Goal: Task Accomplishment & Management: Manage account settings

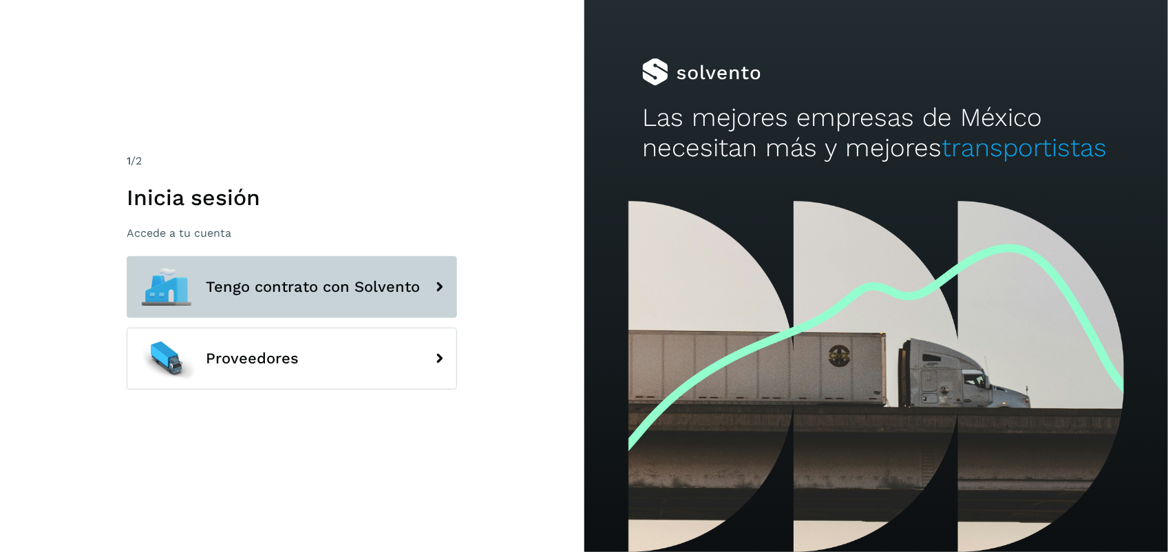
click at [282, 286] on span "Tengo contrato con Solvento" at bounding box center [313, 287] width 214 height 17
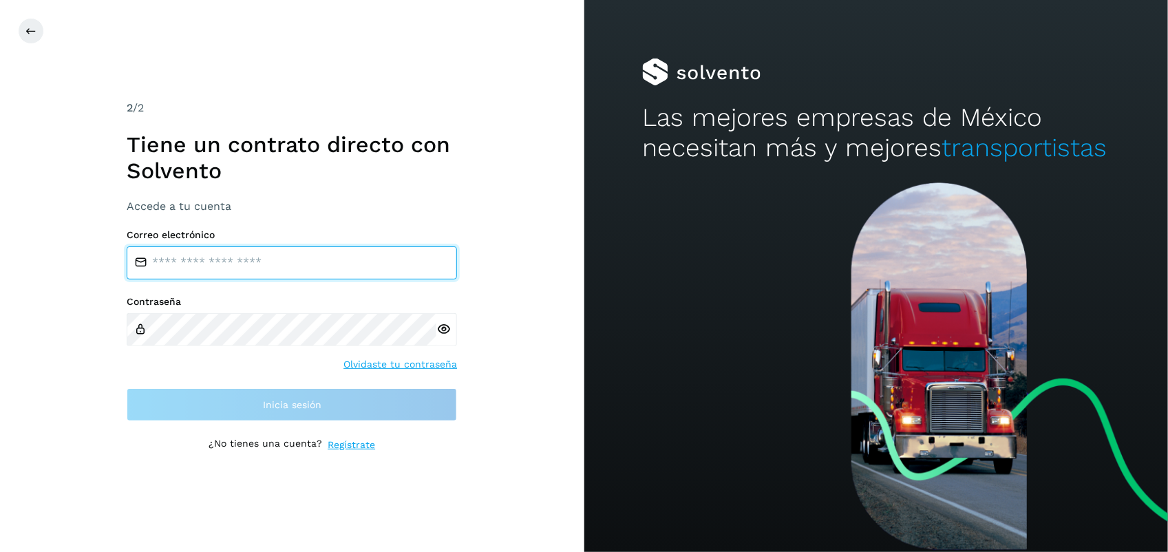
type input "**********"
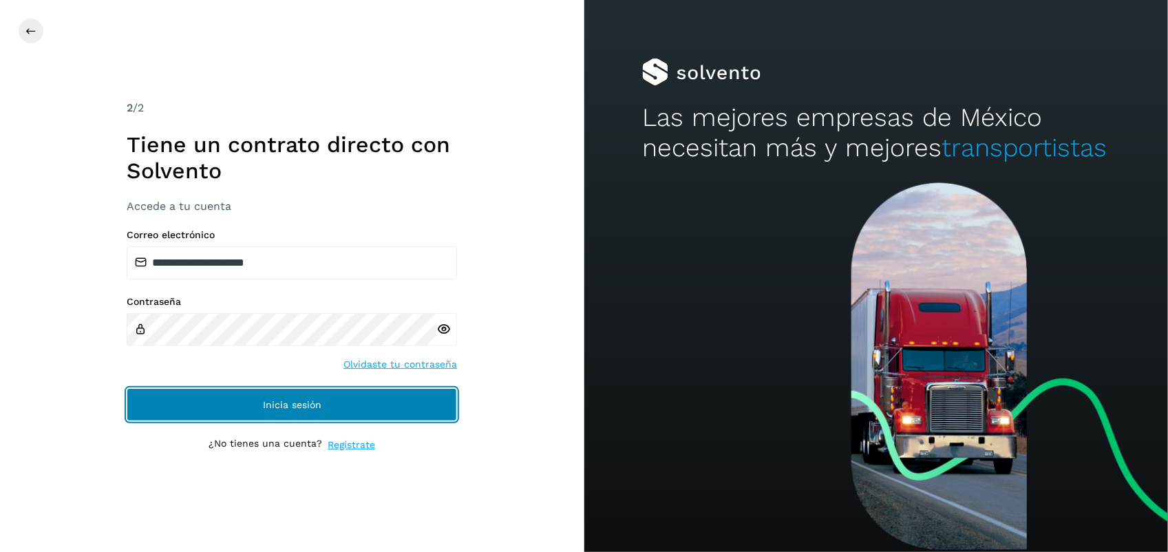
click at [260, 396] on button "Inicia sesión" at bounding box center [292, 404] width 330 height 33
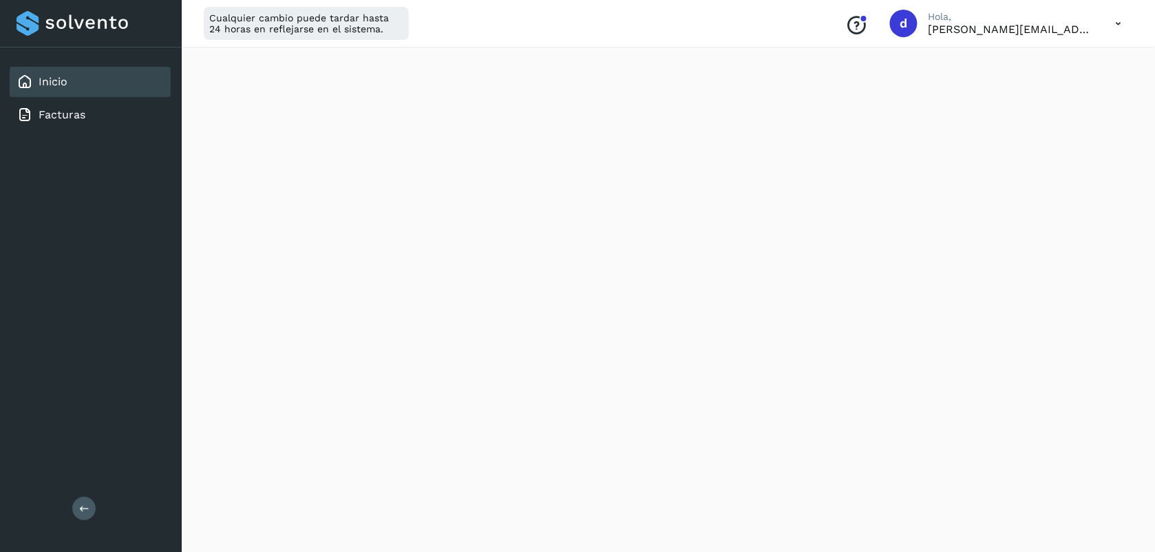
scroll to position [207, 0]
